Goal: Transaction & Acquisition: Purchase product/service

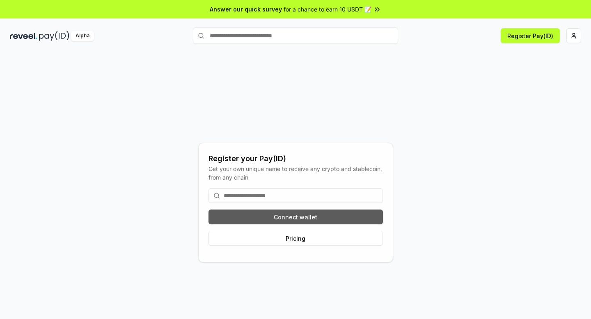
click at [284, 217] on button "Connect wallet" at bounding box center [296, 217] width 174 height 15
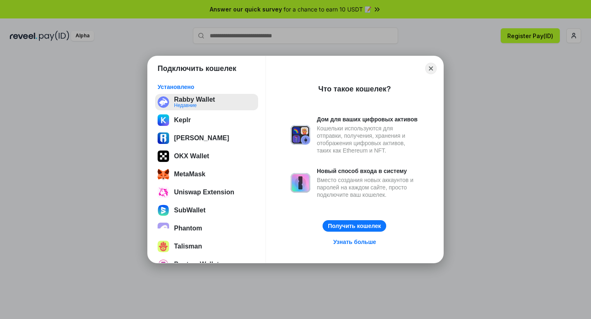
click at [197, 98] on button "Rabby Wallet Недавние" at bounding box center [206, 102] width 103 height 16
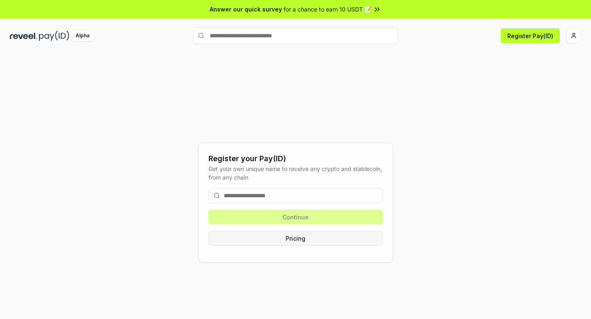
click at [290, 241] on button "Pricing" at bounding box center [296, 238] width 174 height 15
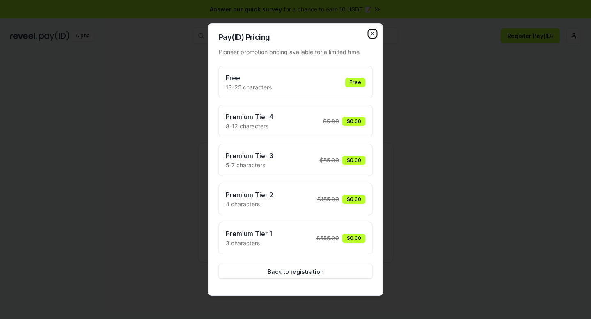
click at [369, 32] on icon "button" at bounding box center [372, 33] width 7 height 7
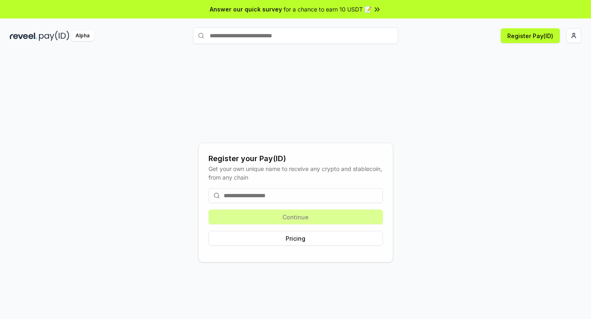
click at [257, 195] on input at bounding box center [296, 195] width 174 height 15
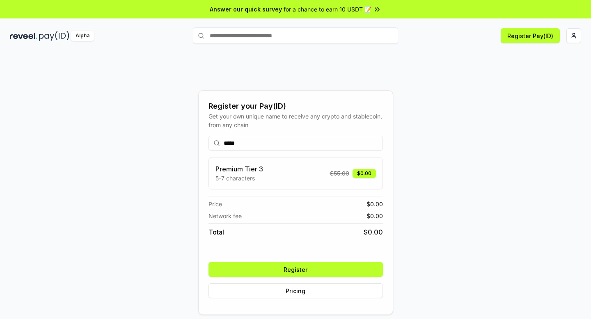
type input "*****"
click at [282, 171] on div "Premium Tier 3 5-7 characters $ 55.00 $0.00" at bounding box center [295, 173] width 160 height 18
click at [294, 268] on button "Register" at bounding box center [296, 269] width 174 height 15
